Goal: Task Accomplishment & Management: Manage account settings

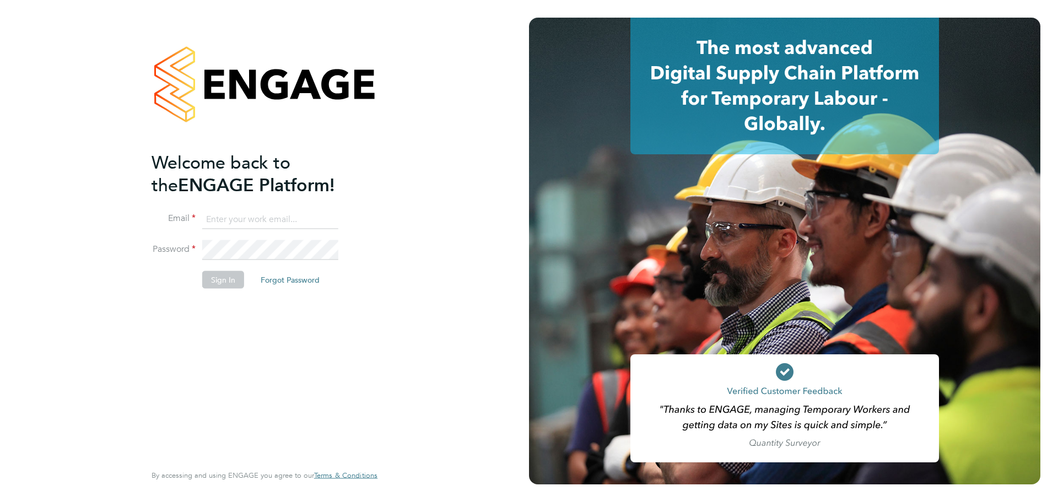
type input "daniel.hobbs@optionsresourcing.com"
drag, startPoint x: 214, startPoint y: 272, endPoint x: 214, endPoint y: 280, distance: 8.3
click at [214, 280] on button "Sign In" at bounding box center [223, 280] width 42 height 18
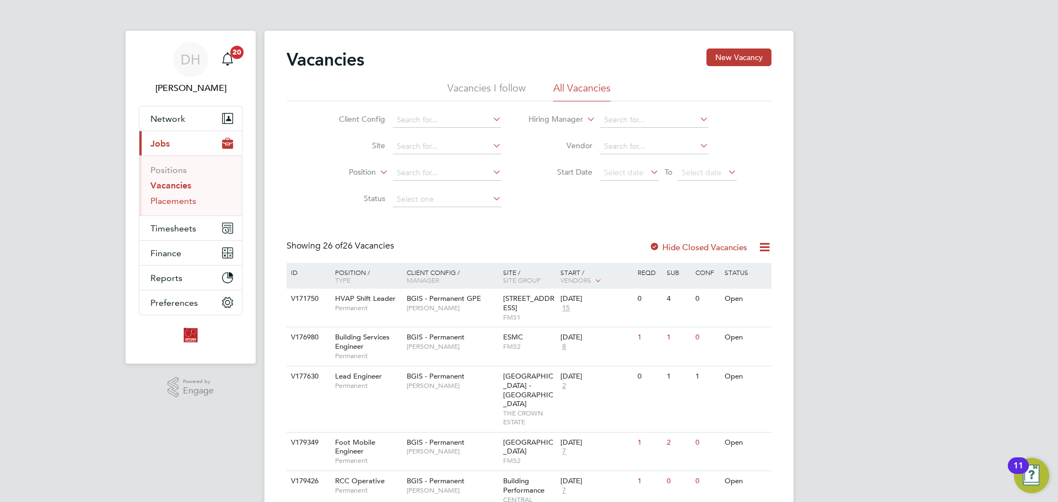
click at [174, 200] on link "Placements" at bounding box center [173, 201] width 46 height 10
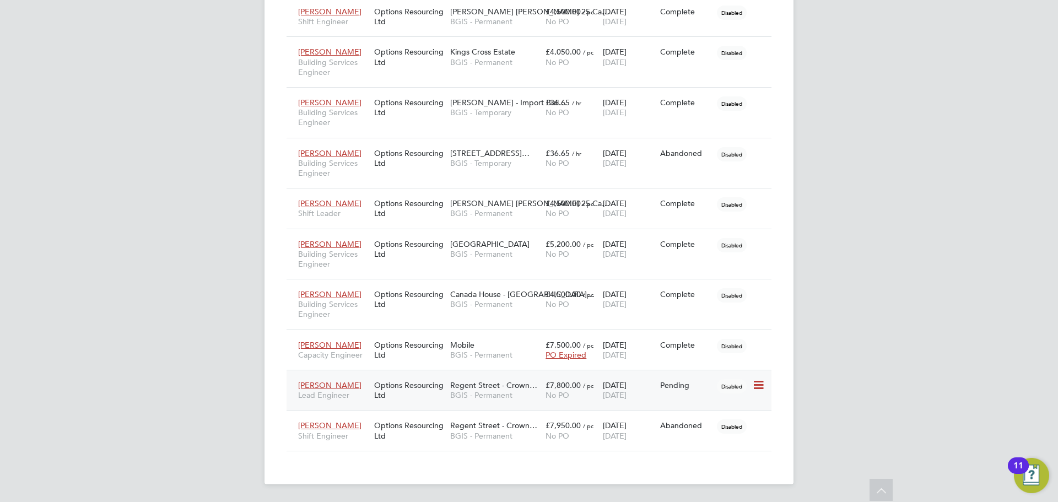
click at [758, 384] on icon at bounding box center [757, 385] width 11 height 13
click at [702, 450] on li "Start" at bounding box center [724, 453] width 78 height 15
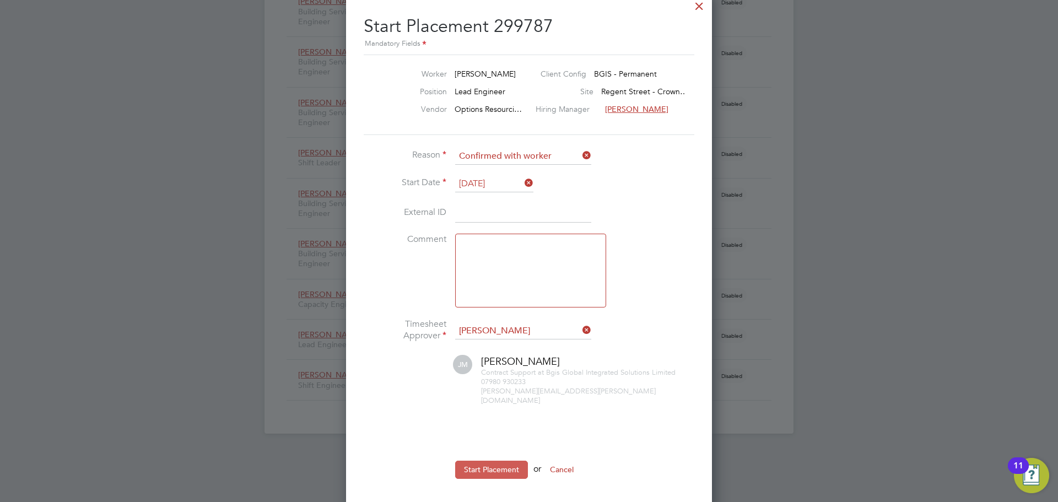
click at [488, 463] on button "Start Placement" at bounding box center [491, 470] width 73 height 18
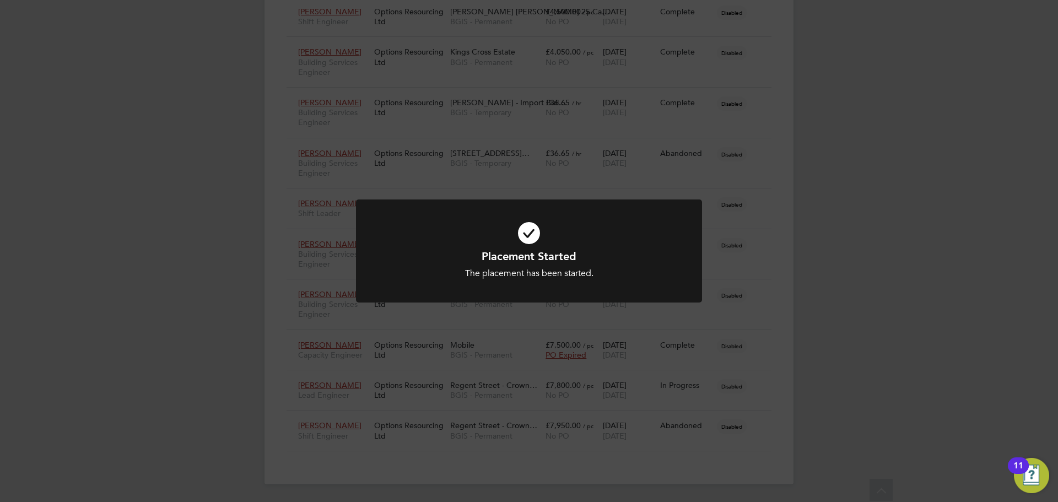
click at [891, 406] on div "Placement Started The placement has been started. Cancel Okay" at bounding box center [529, 251] width 1058 height 502
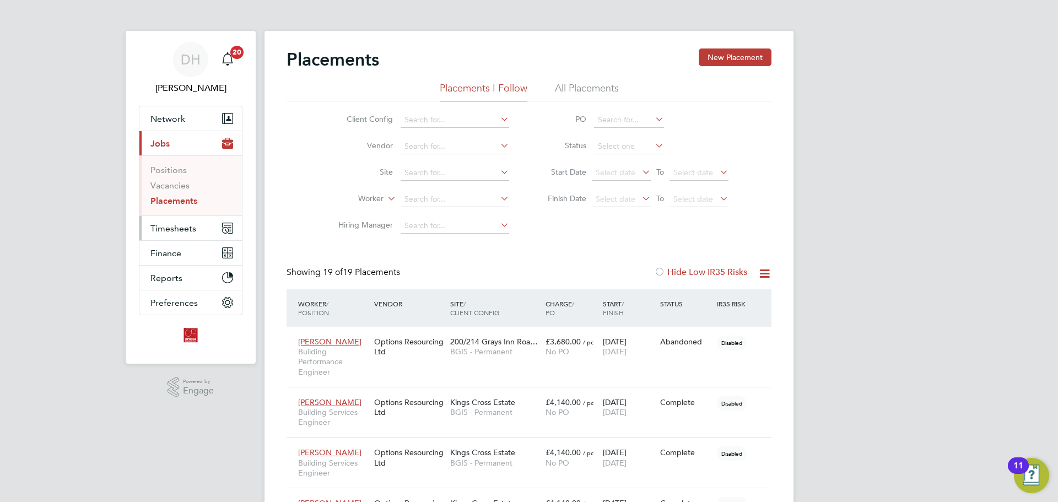
click at [180, 229] on span "Timesheets" at bounding box center [173, 228] width 46 height 10
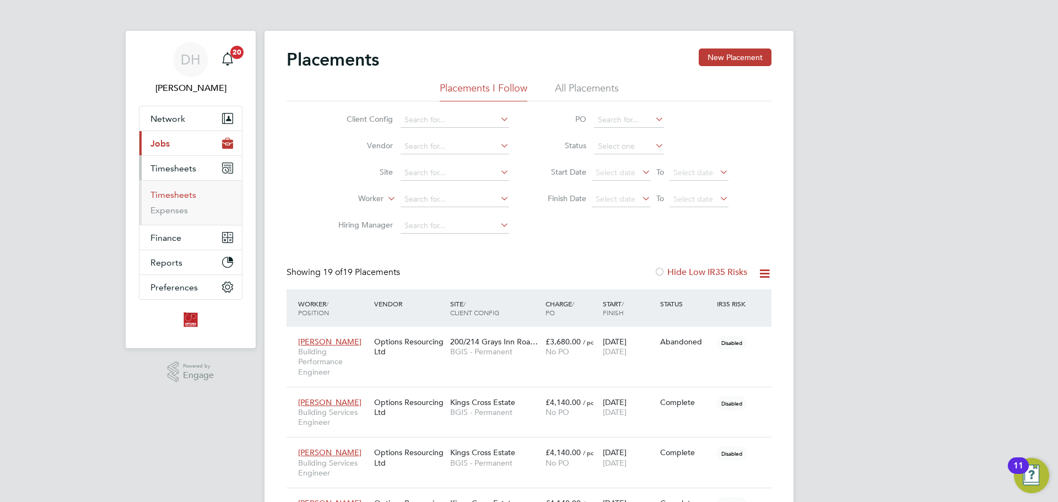
click at [187, 199] on link "Timesheets" at bounding box center [173, 195] width 46 height 10
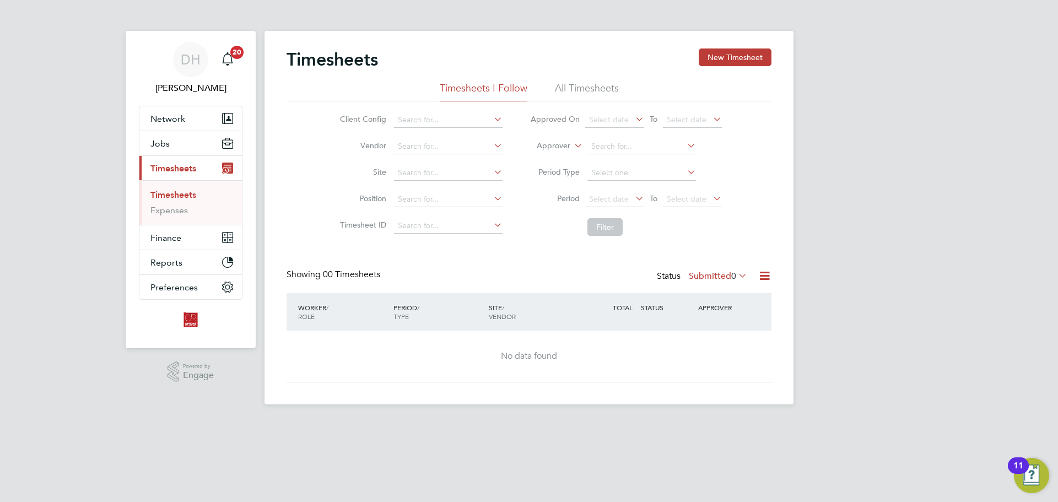
click at [586, 93] on li "All Timesheets" at bounding box center [587, 92] width 64 height 20
click at [613, 174] on input at bounding box center [641, 172] width 109 height 15
click at [764, 176] on div "Client Config Vendor Site Position Timesheet ID Approved On Select date To Sele…" at bounding box center [529, 171] width 485 height 140
click at [734, 53] on button "New Timesheet" at bounding box center [735, 57] width 73 height 18
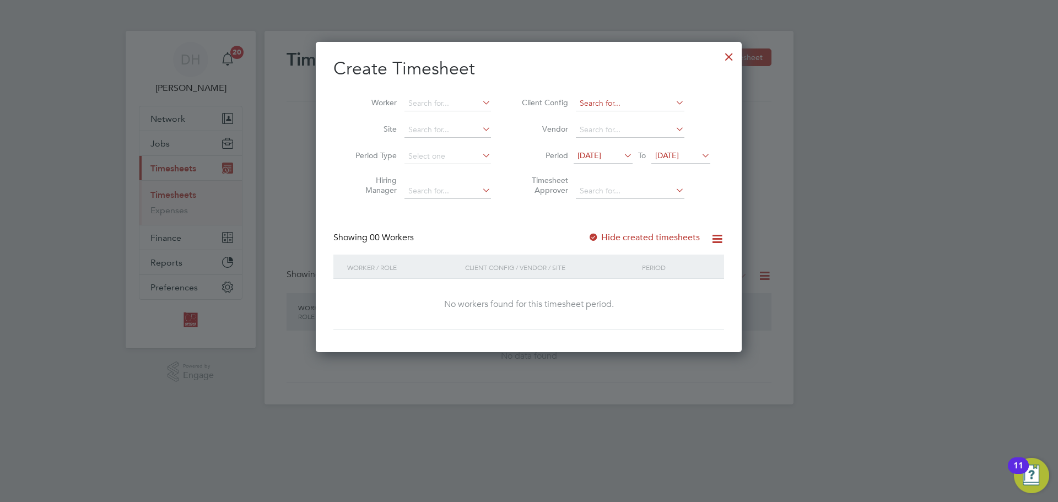
click at [622, 105] on input at bounding box center [630, 103] width 109 height 15
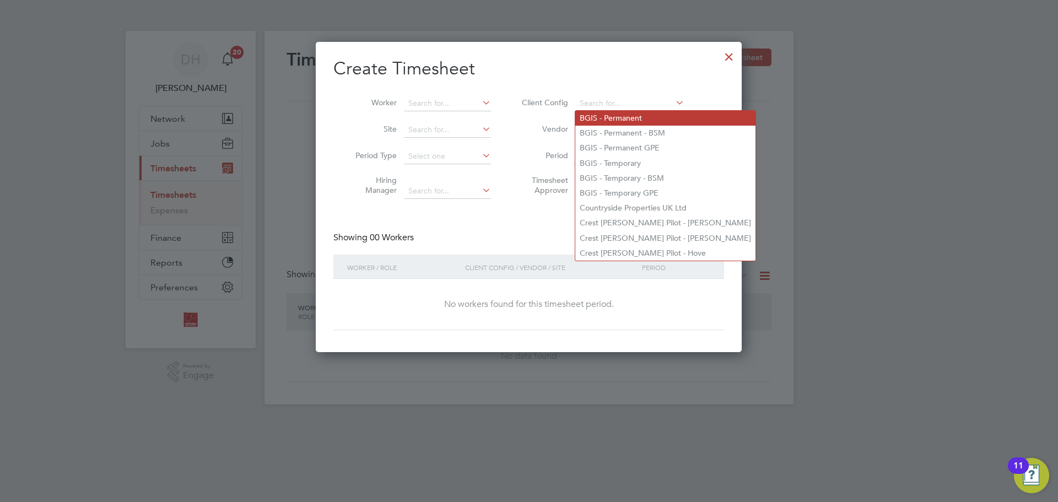
click at [625, 121] on li "BGIS - Permanent" at bounding box center [665, 118] width 180 height 15
type input "BGIS - Permanent"
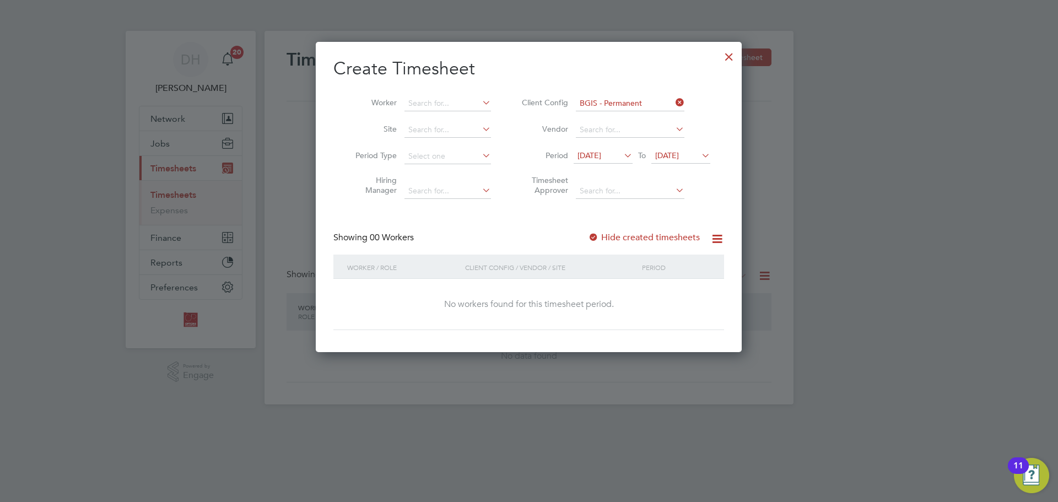
click at [622, 158] on icon at bounding box center [622, 155] width 0 height 15
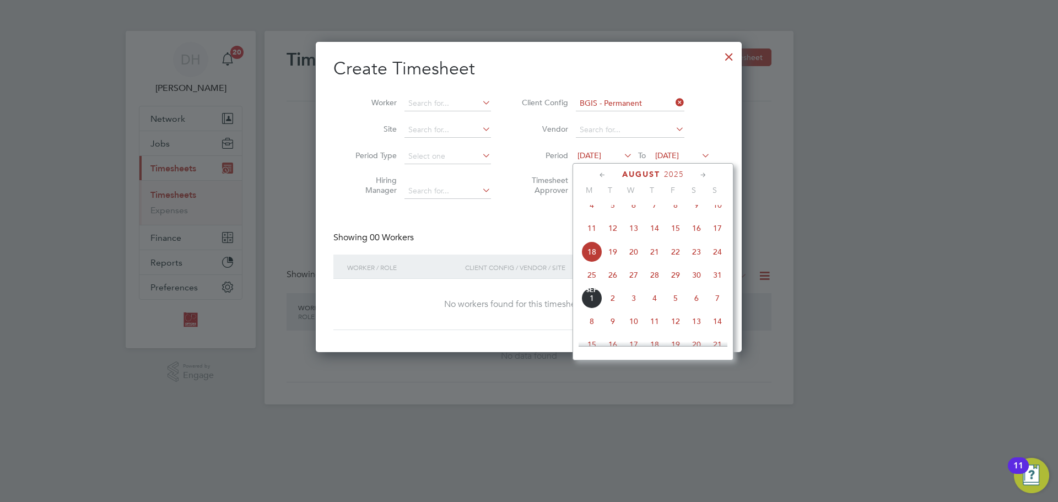
click at [591, 309] on span "[DATE]" at bounding box center [591, 298] width 21 height 21
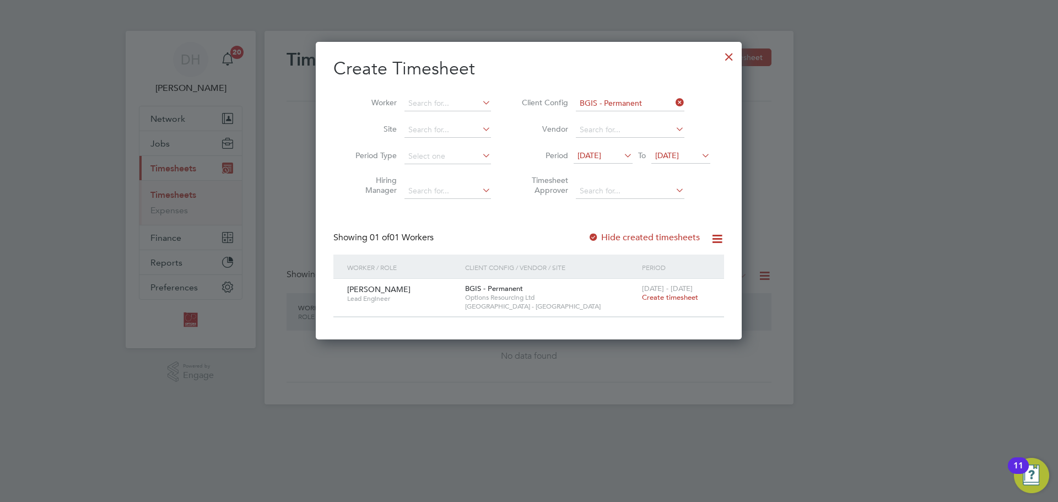
click at [687, 298] on span "Create timesheet" at bounding box center [670, 297] width 56 height 9
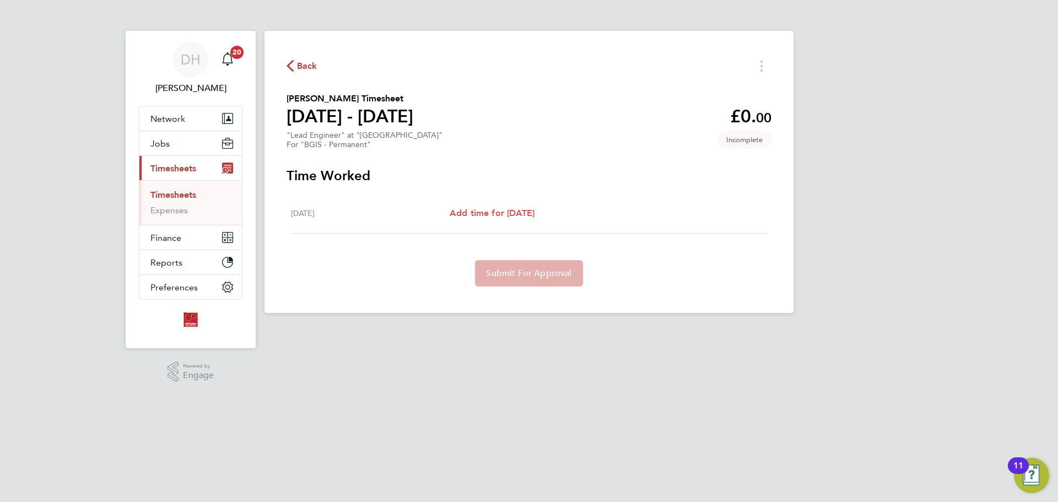
click at [512, 210] on span "Add time for [DATE]" at bounding box center [492, 213] width 85 height 10
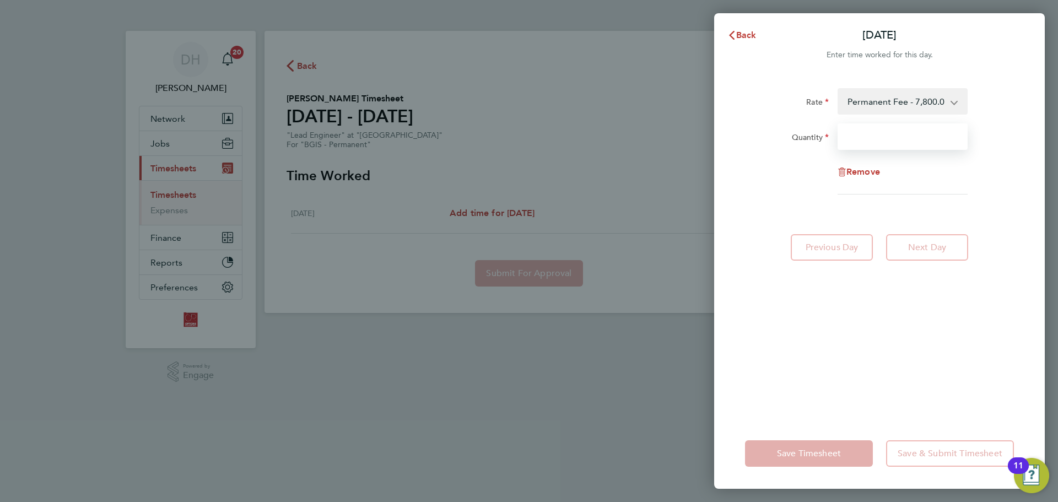
click at [898, 139] on input "Quantity" at bounding box center [902, 136] width 130 height 26
type input "1"
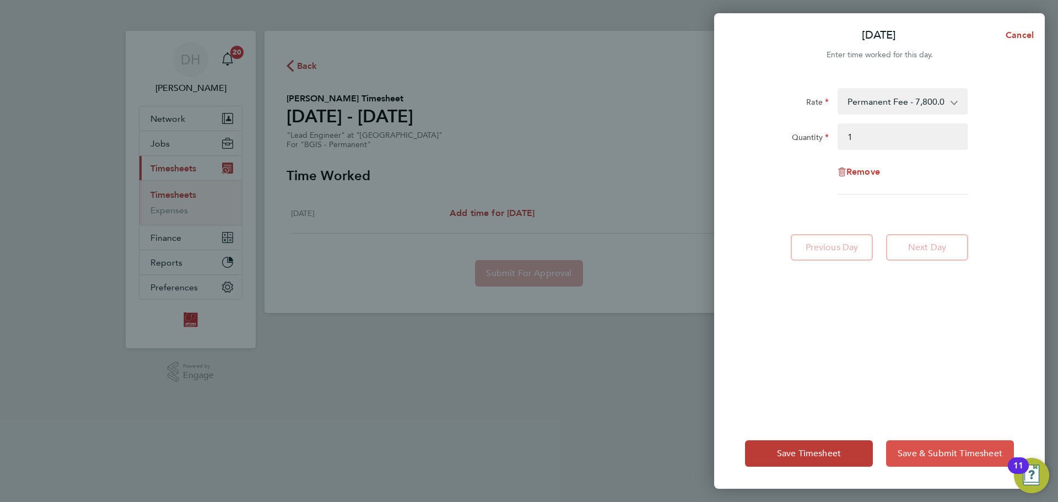
click at [964, 454] on span "Save & Submit Timesheet" at bounding box center [950, 453] width 105 height 11
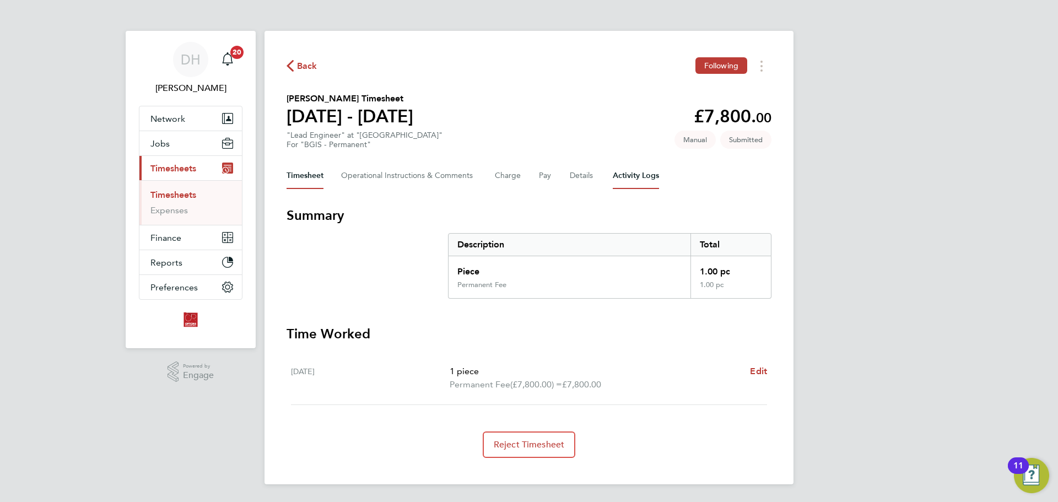
click at [619, 177] on Logs-tab "Activity Logs" at bounding box center [636, 176] width 46 height 26
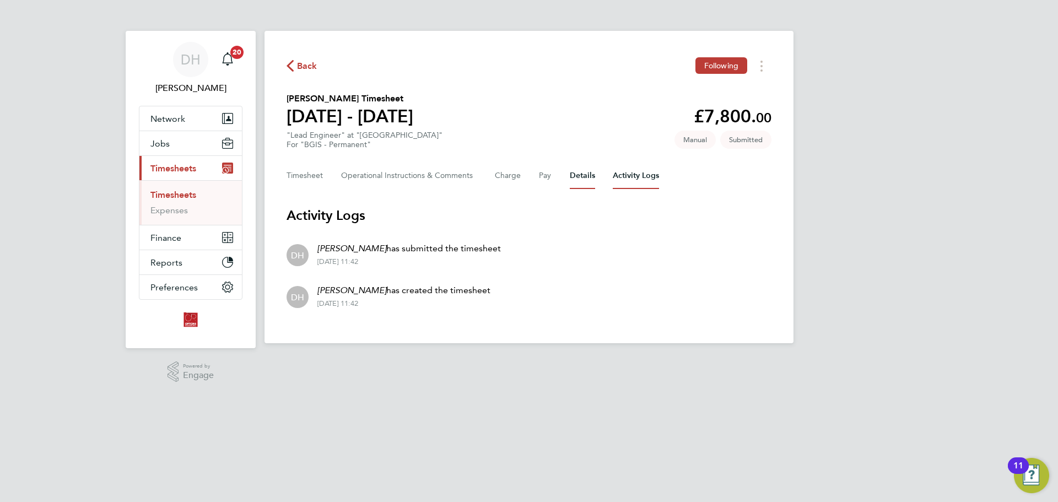
click at [579, 176] on button "Details" at bounding box center [582, 176] width 25 height 26
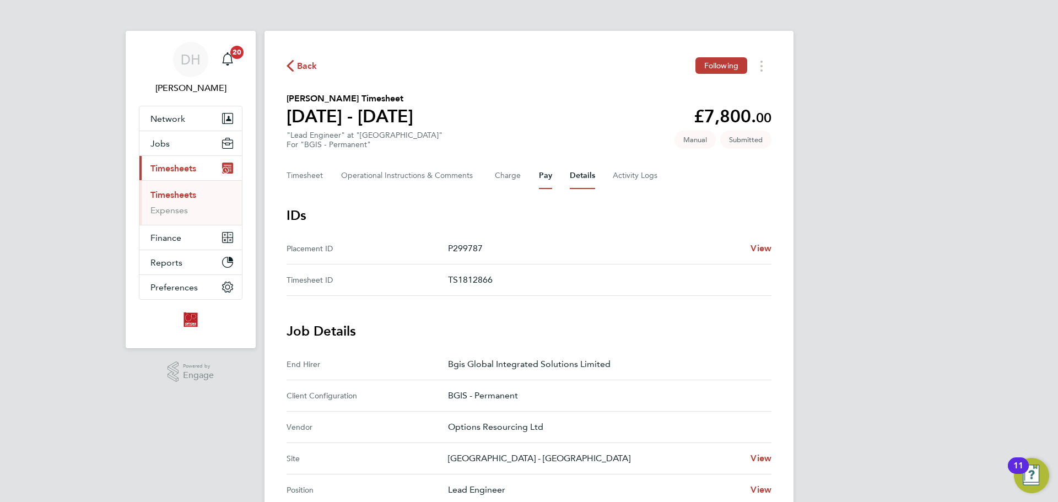
click at [550, 178] on button "Pay" at bounding box center [545, 176] width 13 height 26
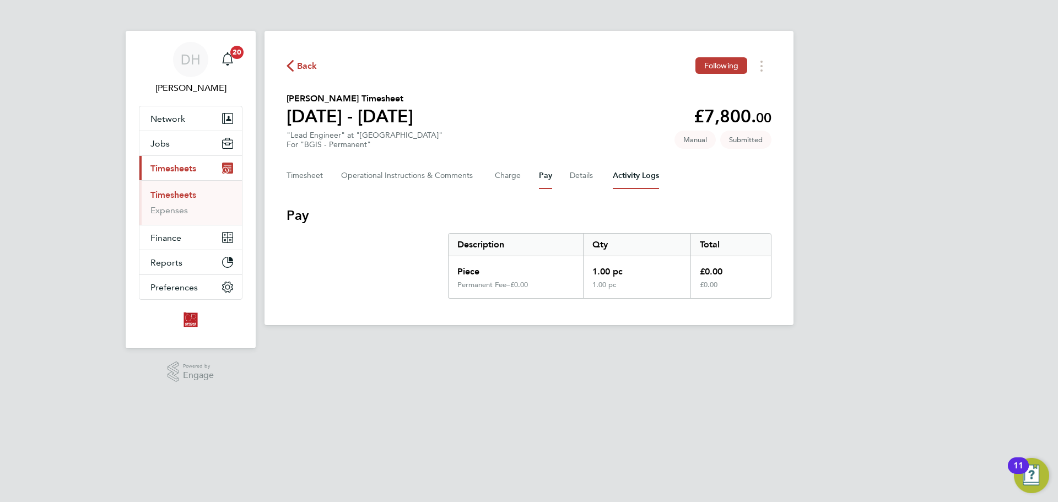
click at [625, 172] on Logs-tab "Activity Logs" at bounding box center [636, 176] width 46 height 26
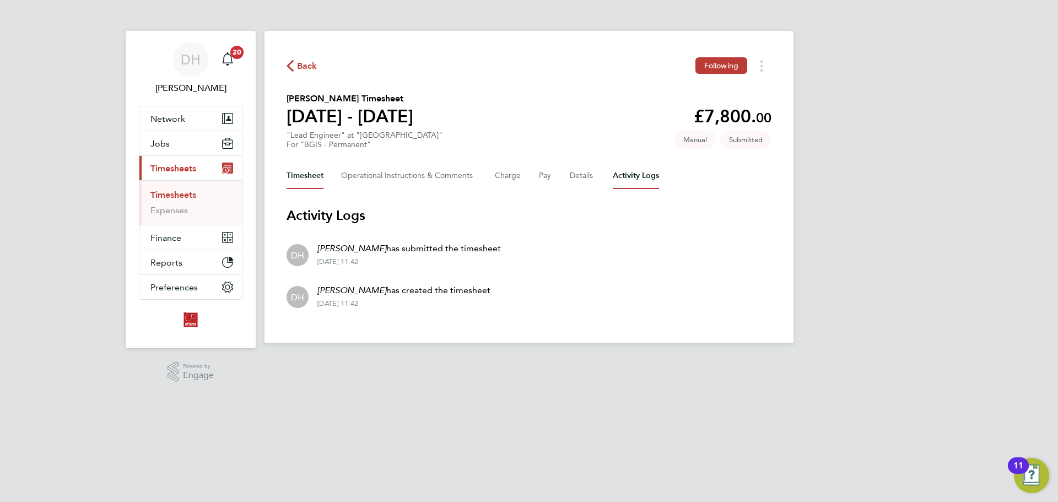
click at [316, 179] on button "Timesheet" at bounding box center [305, 176] width 37 height 26
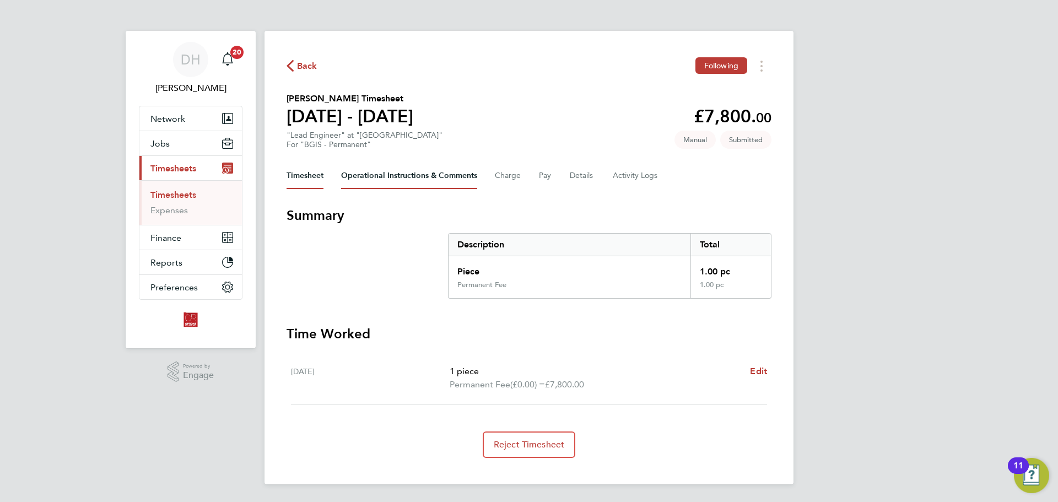
click at [439, 172] on Comments-tab "Operational Instructions & Comments" at bounding box center [409, 176] width 136 height 26
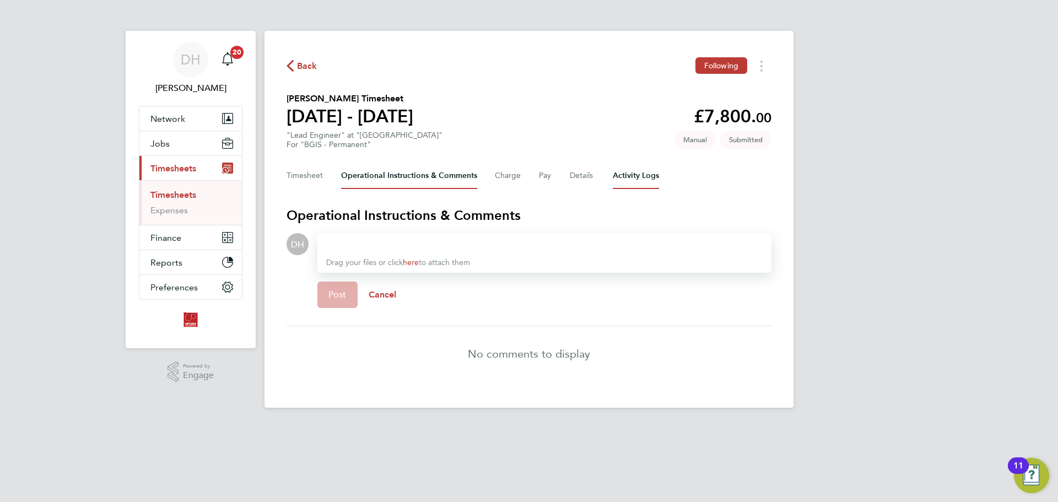
click at [632, 179] on Logs-tab "Activity Logs" at bounding box center [636, 176] width 46 height 26
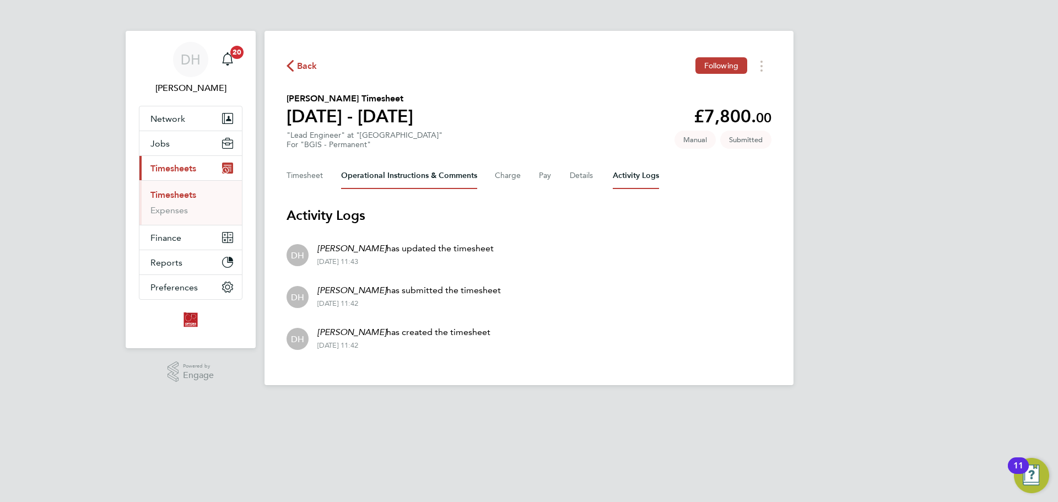
click at [398, 178] on Comments-tab "Operational Instructions & Comments" at bounding box center [409, 176] width 136 height 26
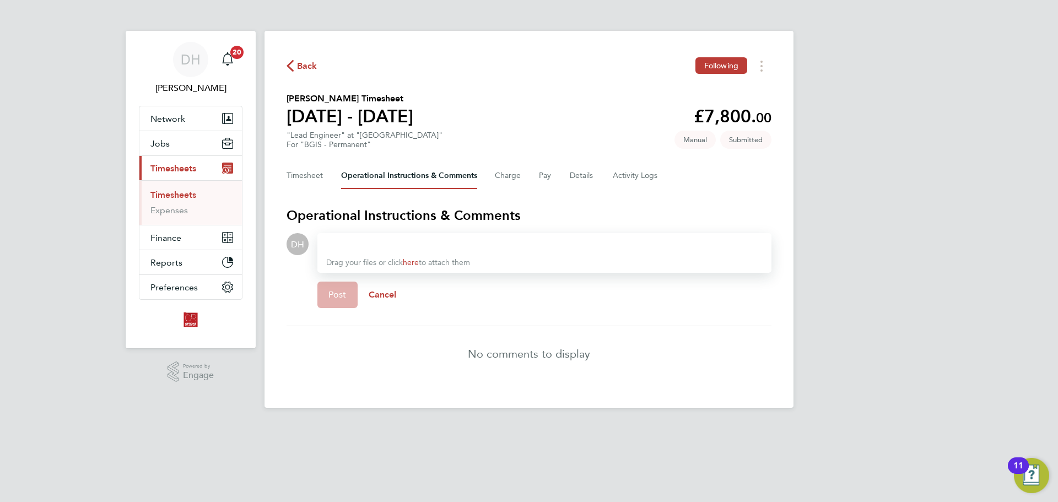
click at [405, 242] on div at bounding box center [544, 243] width 436 height 13
click at [317, 303] on button "Post" at bounding box center [337, 295] width 40 height 26
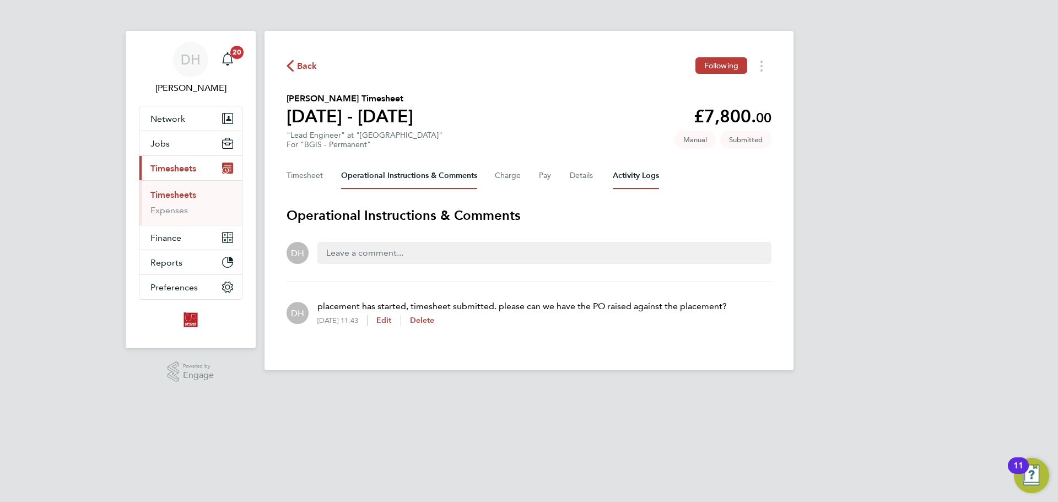
click at [652, 172] on Logs-tab "Activity Logs" at bounding box center [636, 176] width 46 height 26
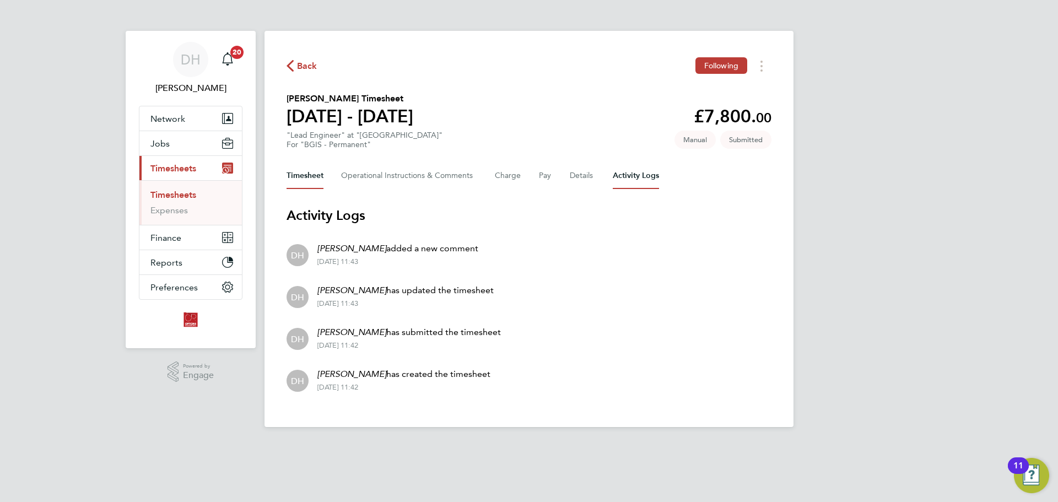
click at [300, 171] on button "Timesheet" at bounding box center [305, 176] width 37 height 26
